Goal: Book appointment/travel/reservation

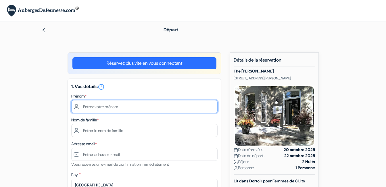
click at [124, 109] on input "text" at bounding box center [144, 106] width 146 height 13
type input "Coralie"
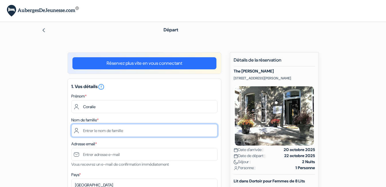
click at [100, 131] on input "text" at bounding box center [144, 130] width 146 height 13
type input "HUBRECHT"
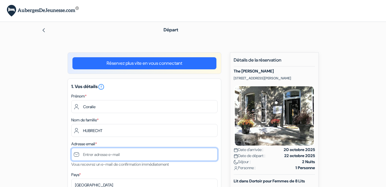
click at [100, 155] on input "text" at bounding box center [144, 154] width 146 height 13
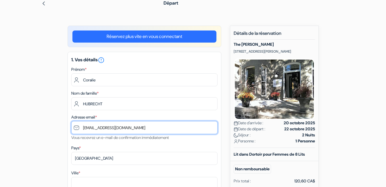
scroll to position [29, 0]
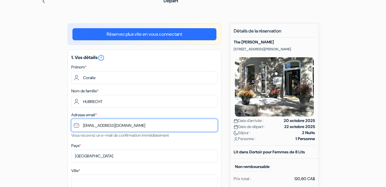
type input "[EMAIL_ADDRESS][DOMAIN_NAME]"
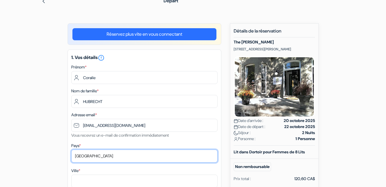
click at [112, 157] on select "Selectionner le pays Abkhazie Afghanistan Afrique du Sud Albanie Algérie Allema…" at bounding box center [144, 156] width 146 height 13
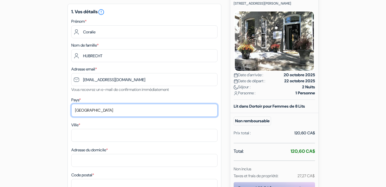
scroll to position [76, 0]
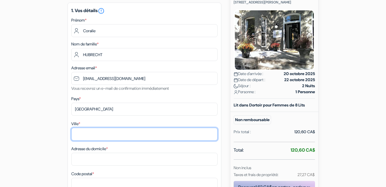
click at [97, 134] on input "Ville *" at bounding box center [144, 134] width 146 height 13
type input "Montreal"
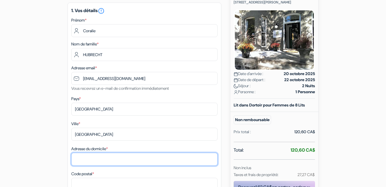
type input "5374 avenue Decelles"
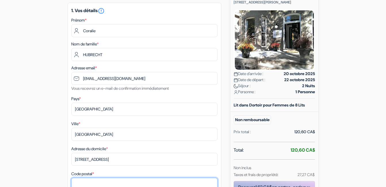
type input "H3T1V9"
type input "0666597379"
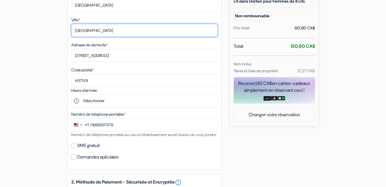
scroll to position [181, 0]
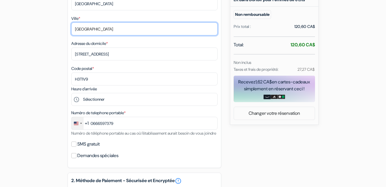
type input "Montreal"
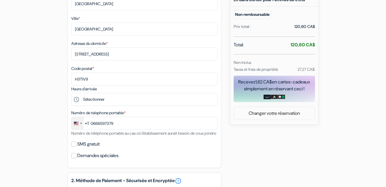
click at [80, 123] on div "Change country, selected United States (+1)" at bounding box center [81, 123] width 2 height 1
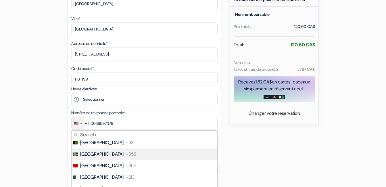
scroll to position [2, 0]
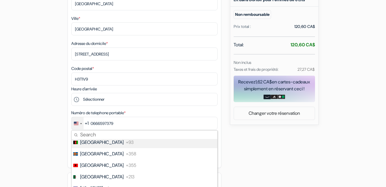
click at [83, 134] on input "Search" at bounding box center [145, 135] width 146 height 8
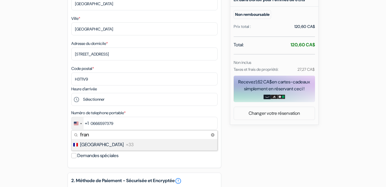
type input "fran"
click at [87, 142] on span "France" at bounding box center [101, 144] width 43 height 7
type input "6 66 59 73 79"
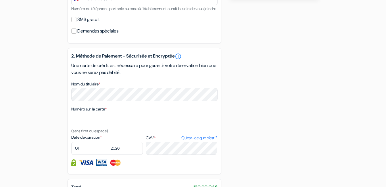
scroll to position [306, 0]
click at [89, 154] on select "01 02 03 04 05 06 07 08 09 10 11 12" at bounding box center [89, 147] width 36 height 13
select select "09"
click at [71, 148] on select "01 02 03 04 05 06 07 08 09 10 11 12" at bounding box center [89, 147] width 36 height 13
click at [122, 152] on select "2025 2026 2027 2028 2029 2030 2031 2032 2033 2034 2035 2036 2037 2038 2039 2040…" at bounding box center [125, 147] width 36 height 13
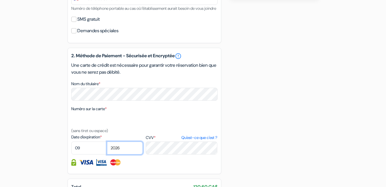
click at [133, 154] on select "2025 2026 2027 2028 2029 2030 2031 2032 2033 2034 2035 2036 2037 2038 2039 2040…" at bounding box center [125, 147] width 36 height 13
select select "2029"
click at [107, 148] on select "2025 2026 2027 2028 2029 2030 2031 2032 2033 2034 2035 2036 2037 2038 2039 2040…" at bounding box center [125, 147] width 36 height 13
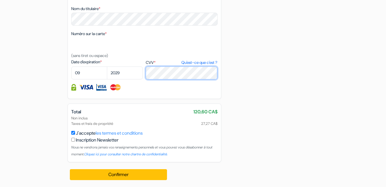
scroll to position [388, 0]
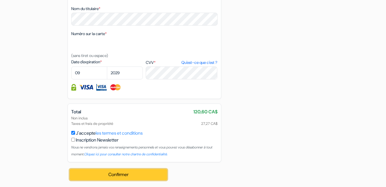
click at [143, 174] on button "Confirmer Loading..." at bounding box center [118, 174] width 97 height 11
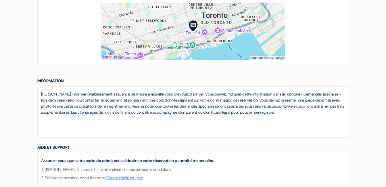
scroll to position [420, 0]
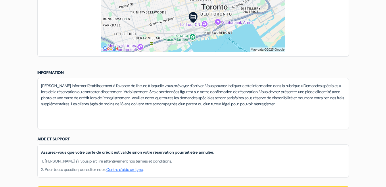
click at [220, 113] on div "[PERSON_NAME] informer l'établissement à l'avance de l'heure à laquelle vous pr…" at bounding box center [193, 103] width 312 height 51
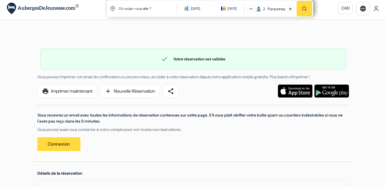
scroll to position [0, 0]
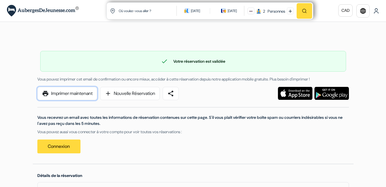
click at [63, 95] on link "print Imprimer maintenant" at bounding box center [67, 93] width 60 height 13
